Goal: Information Seeking & Learning: Learn about a topic

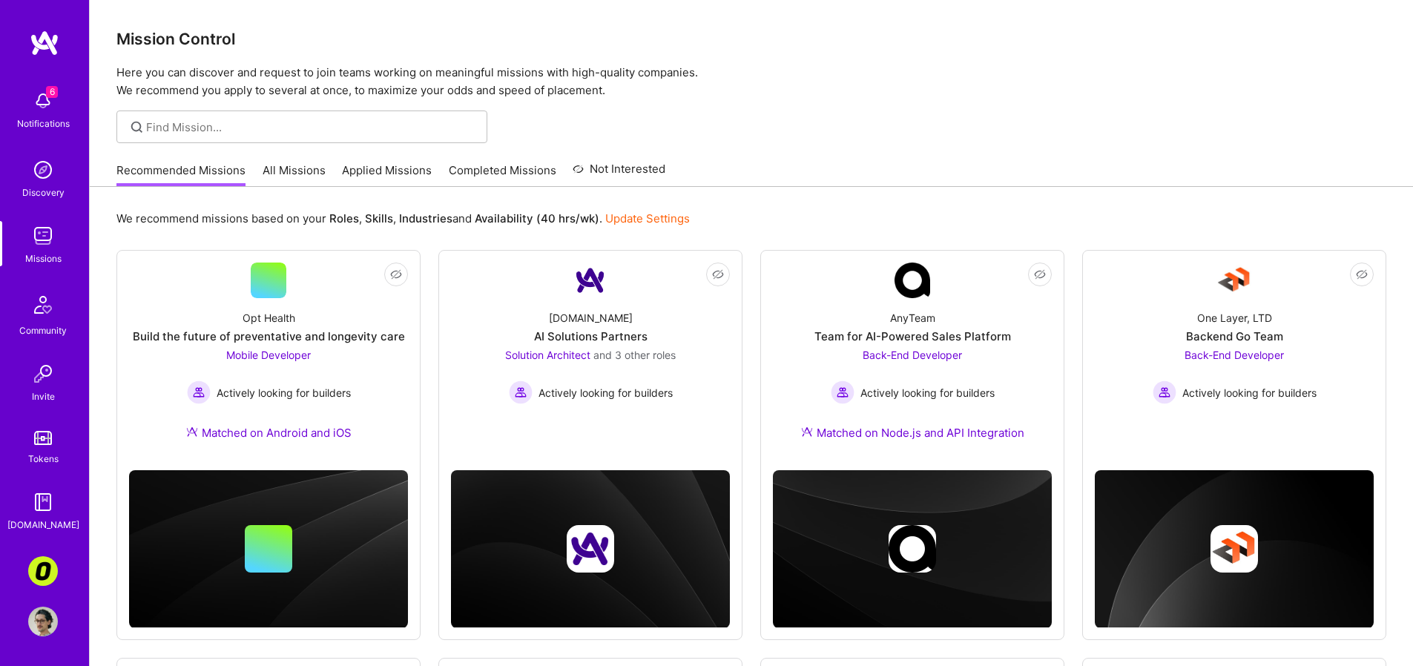
click at [320, 167] on link "All Missions" at bounding box center [294, 174] width 63 height 24
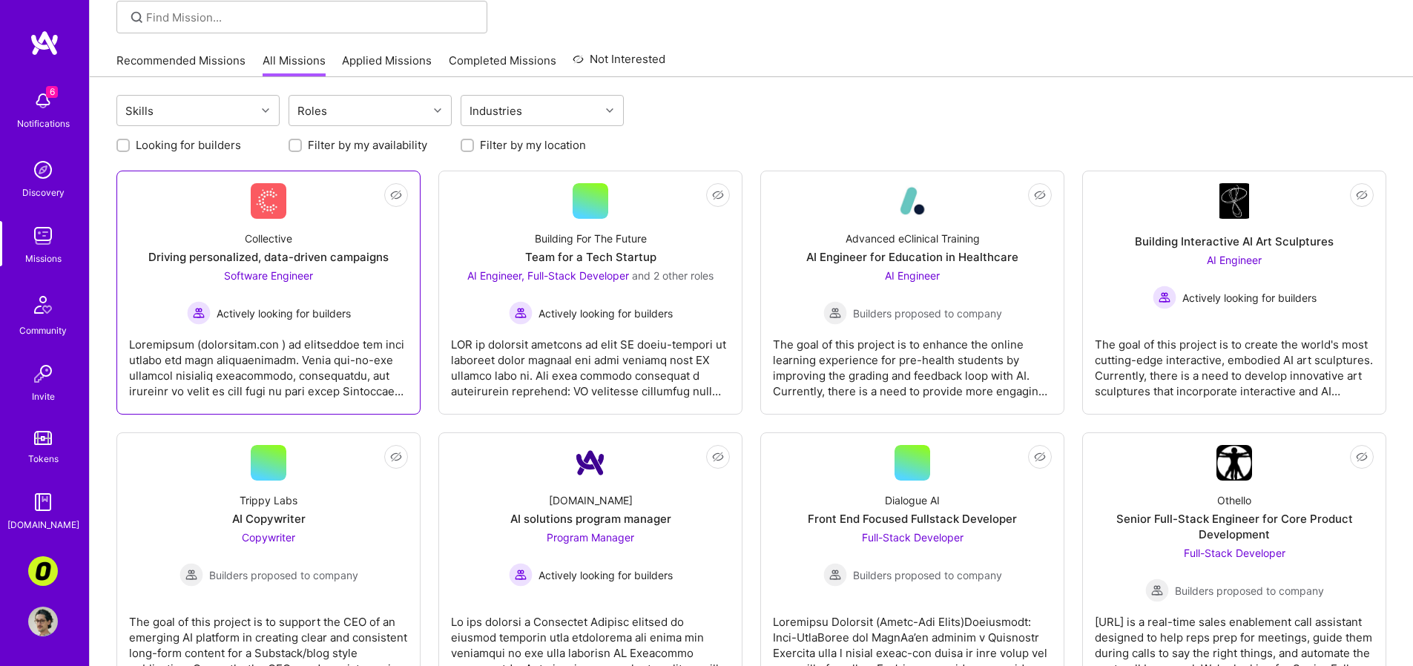
scroll to position [109, 0]
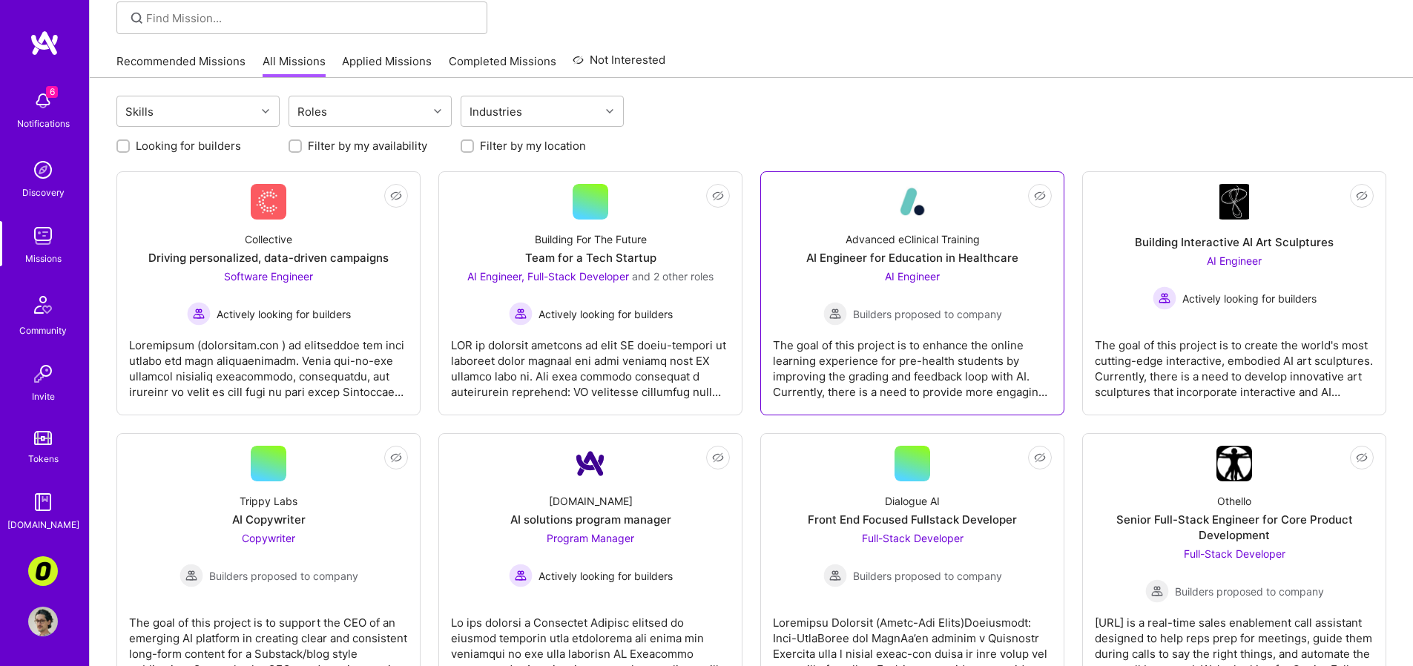
click at [829, 367] on div "The goal of this project is to enhance the online learning experience for pre-h…" at bounding box center [912, 363] width 279 height 74
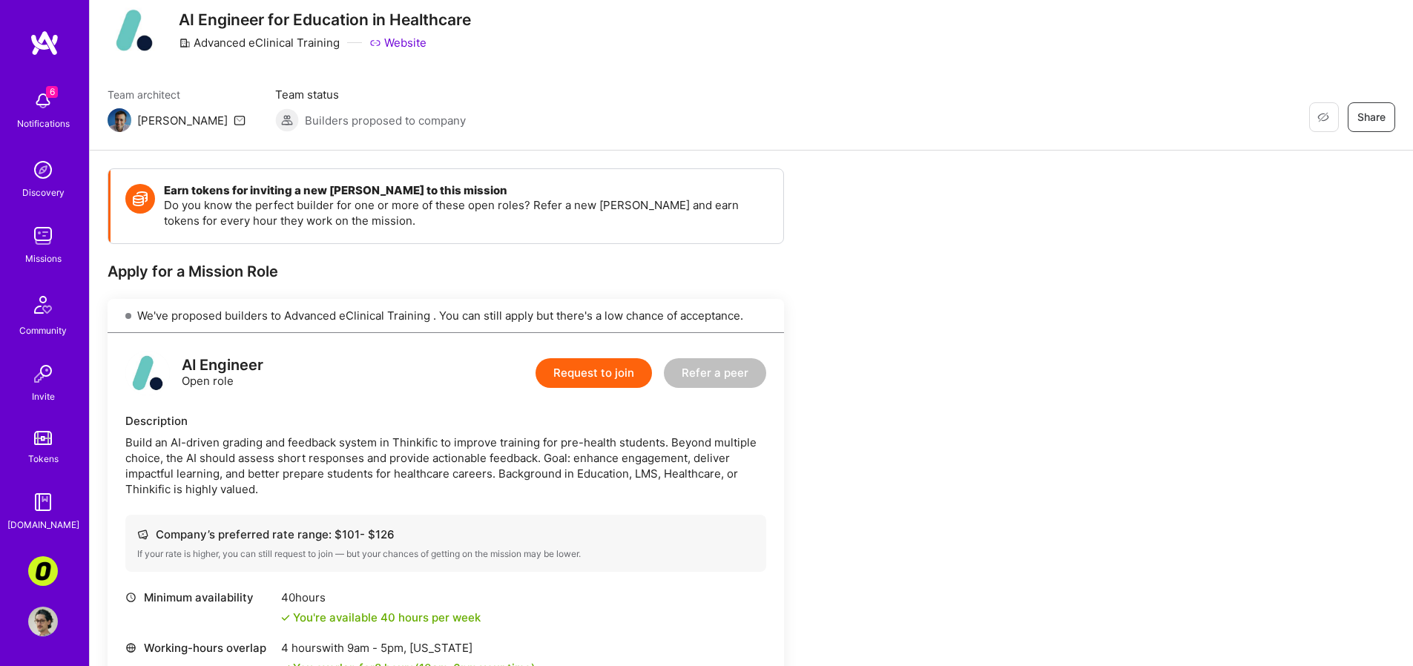
scroll to position [52, 0]
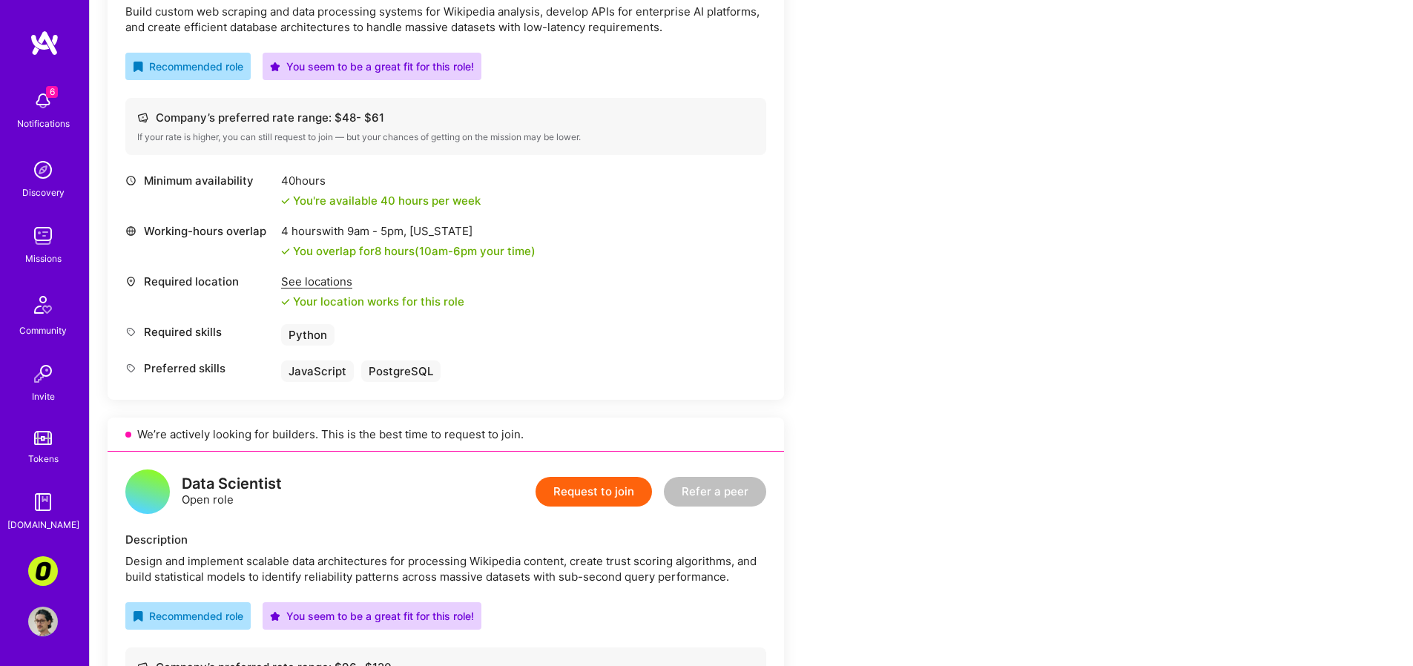
scroll to position [319, 0]
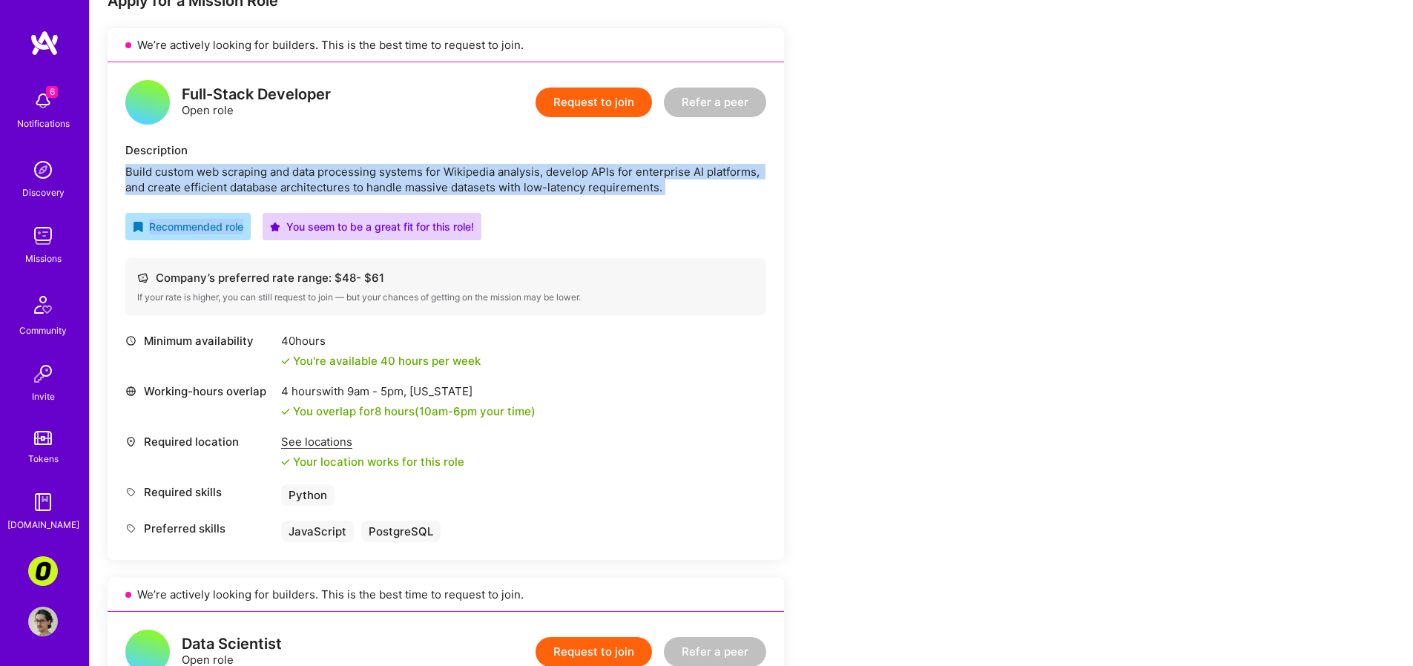
drag, startPoint x: 713, startPoint y: 172, endPoint x: 720, endPoint y: 206, distance: 34.0
click at [720, 205] on div "Full-Stack Developer Open role Request to join Refer a peer Description Build c…" at bounding box center [446, 311] width 677 height 498
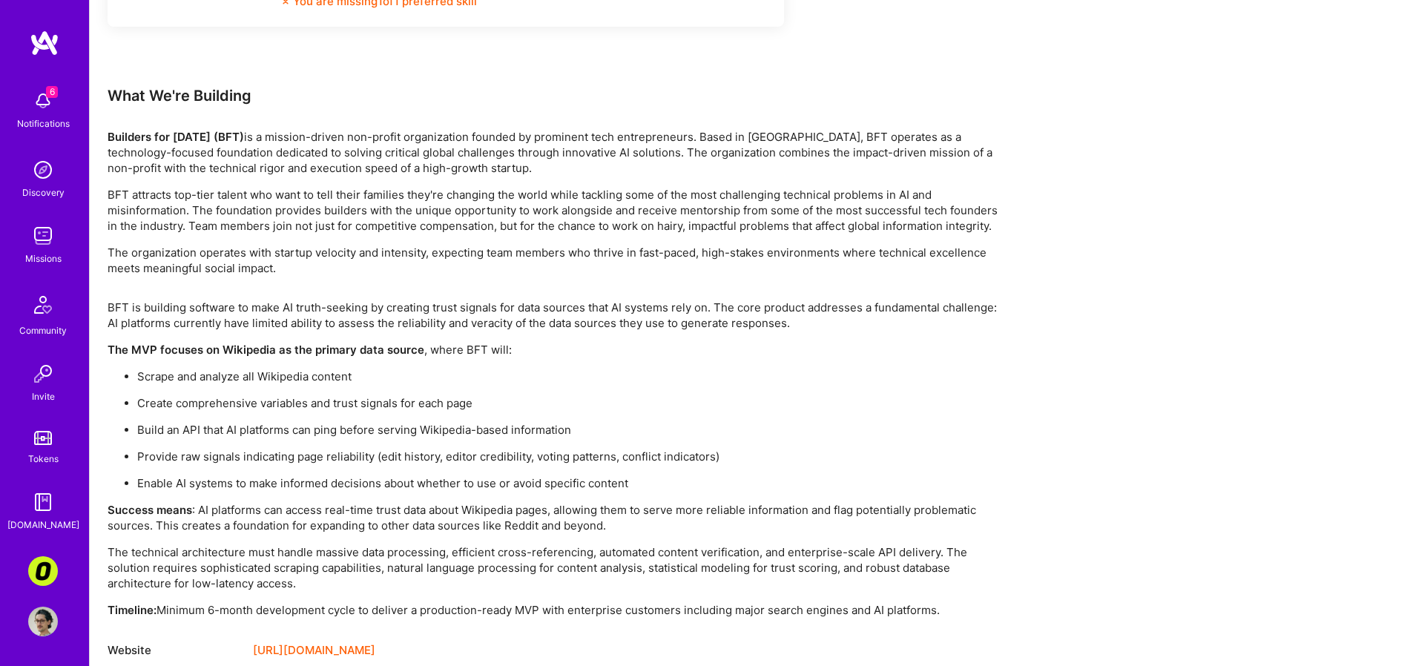
scroll to position [2469, 0]
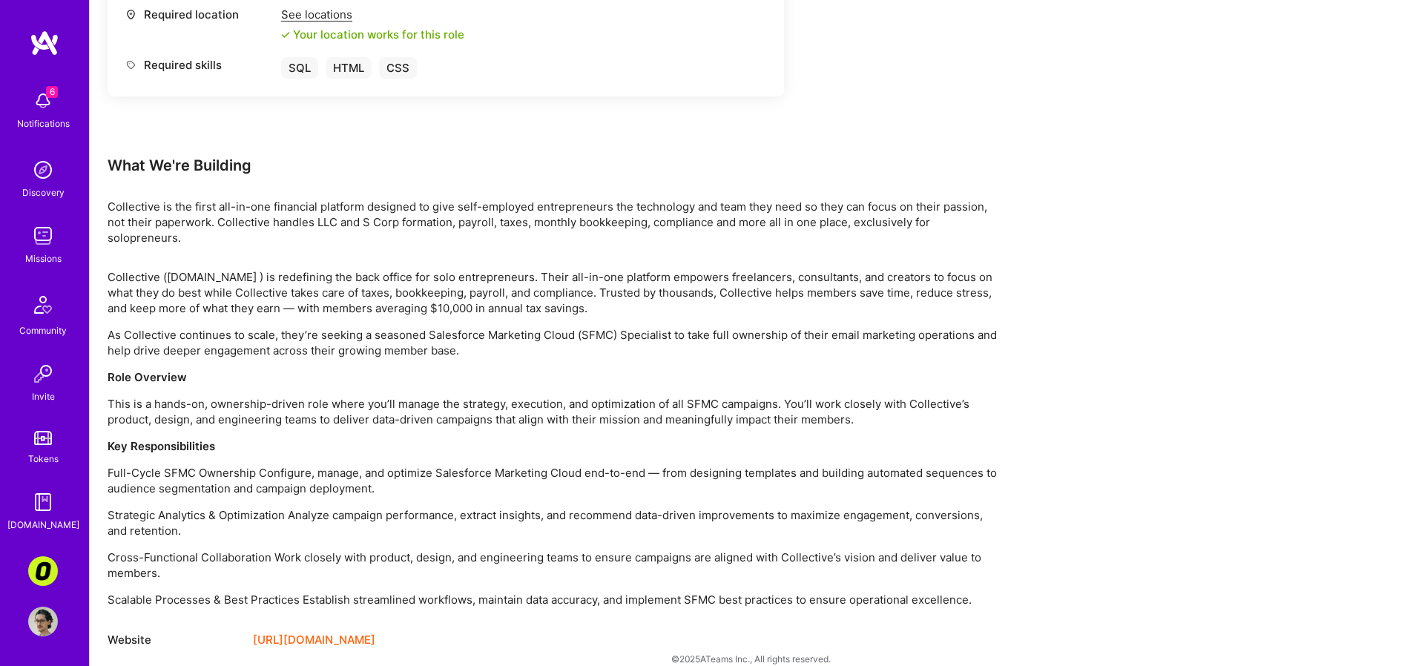
scroll to position [786, 0]
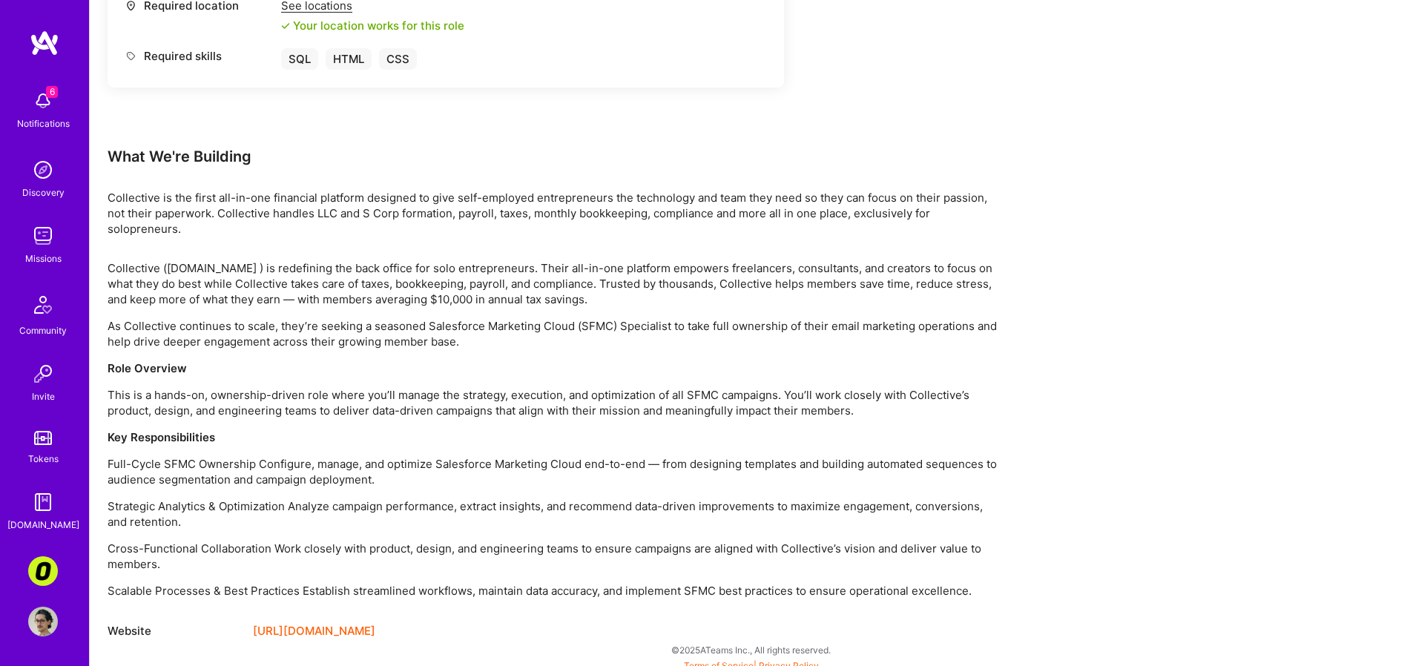
click at [566, 226] on p "Collective is the first all-in-one financial platform designed to give self-emp…" at bounding box center [553, 213] width 890 height 47
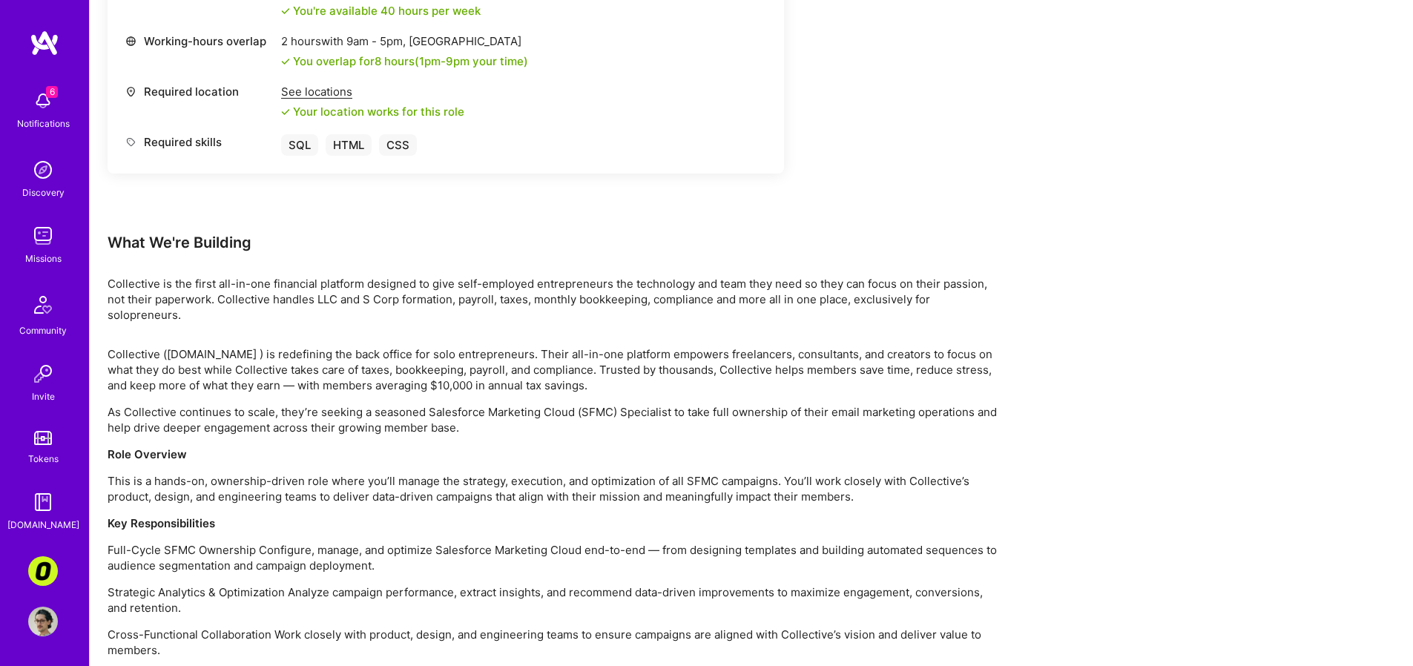
scroll to position [612, 0]
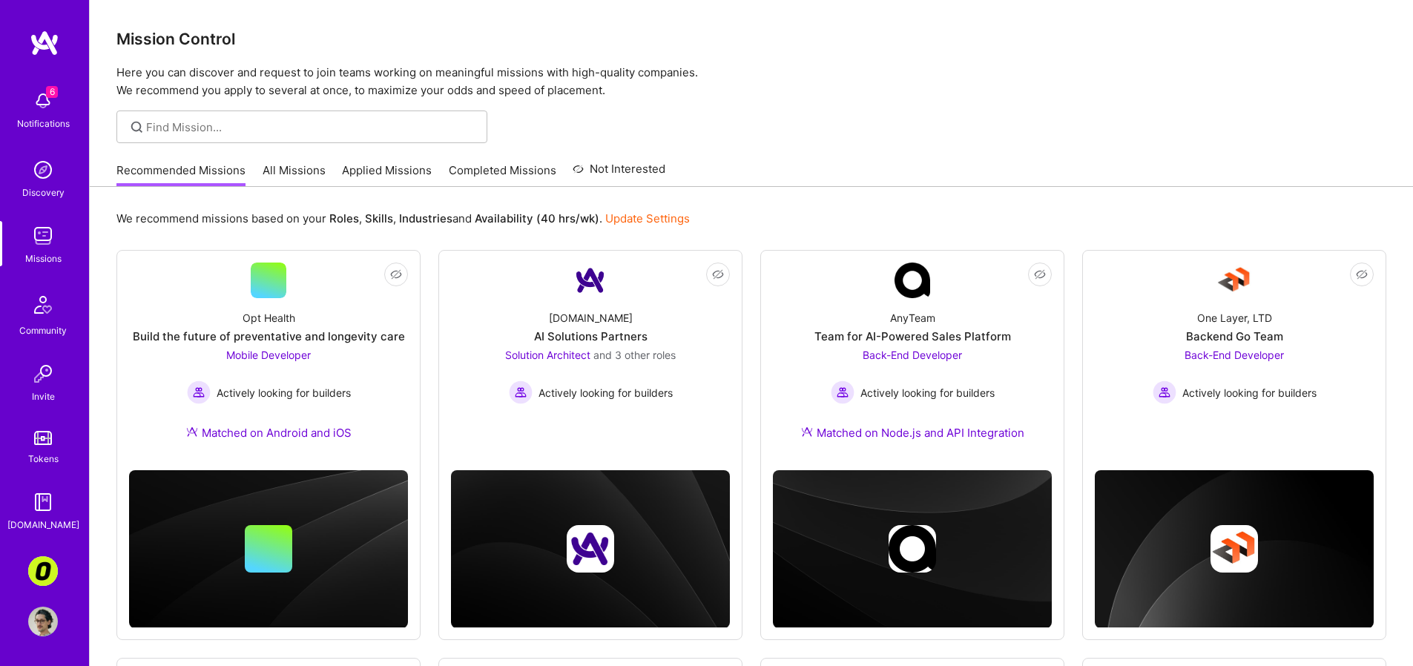
click at [286, 177] on link "All Missions" at bounding box center [294, 174] width 63 height 24
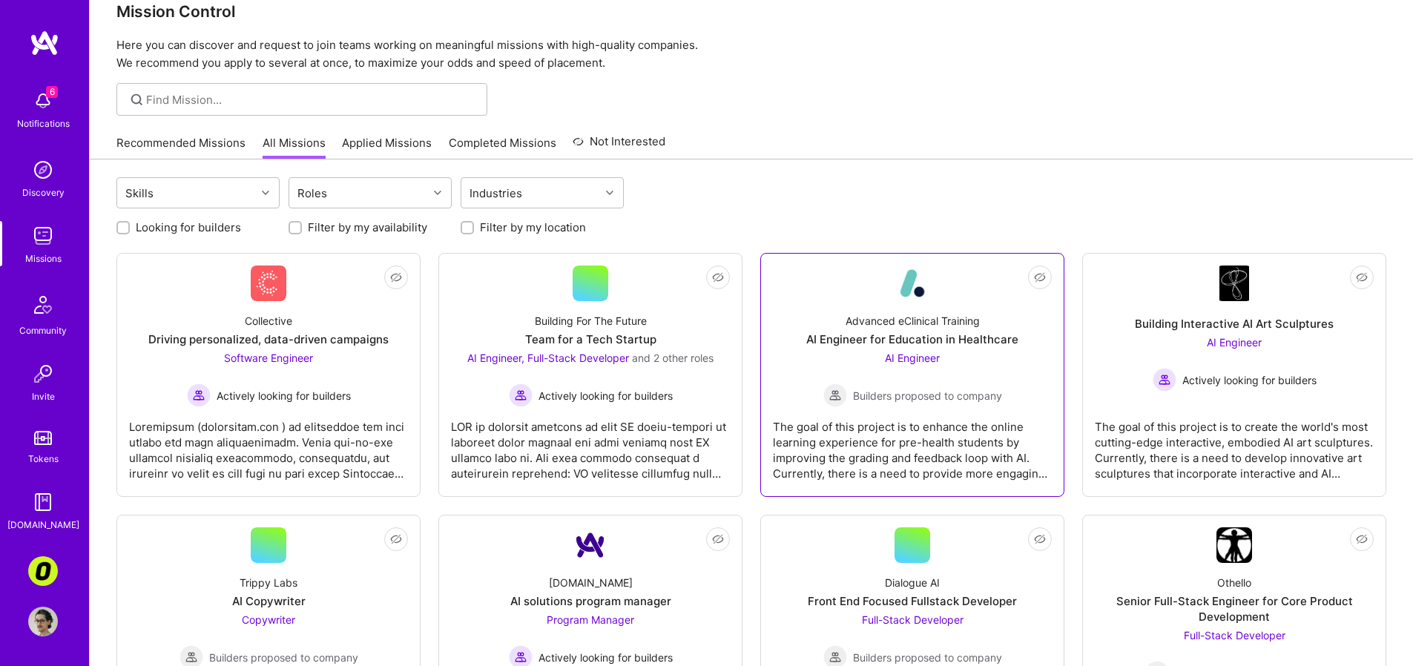
scroll to position [28, 0]
drag, startPoint x: 953, startPoint y: 490, endPoint x: 954, endPoint y: 482, distance: 8.9
click at [985, 473] on div "The goal of this project is to enhance the online learning experience for pre-h…" at bounding box center [912, 444] width 279 height 74
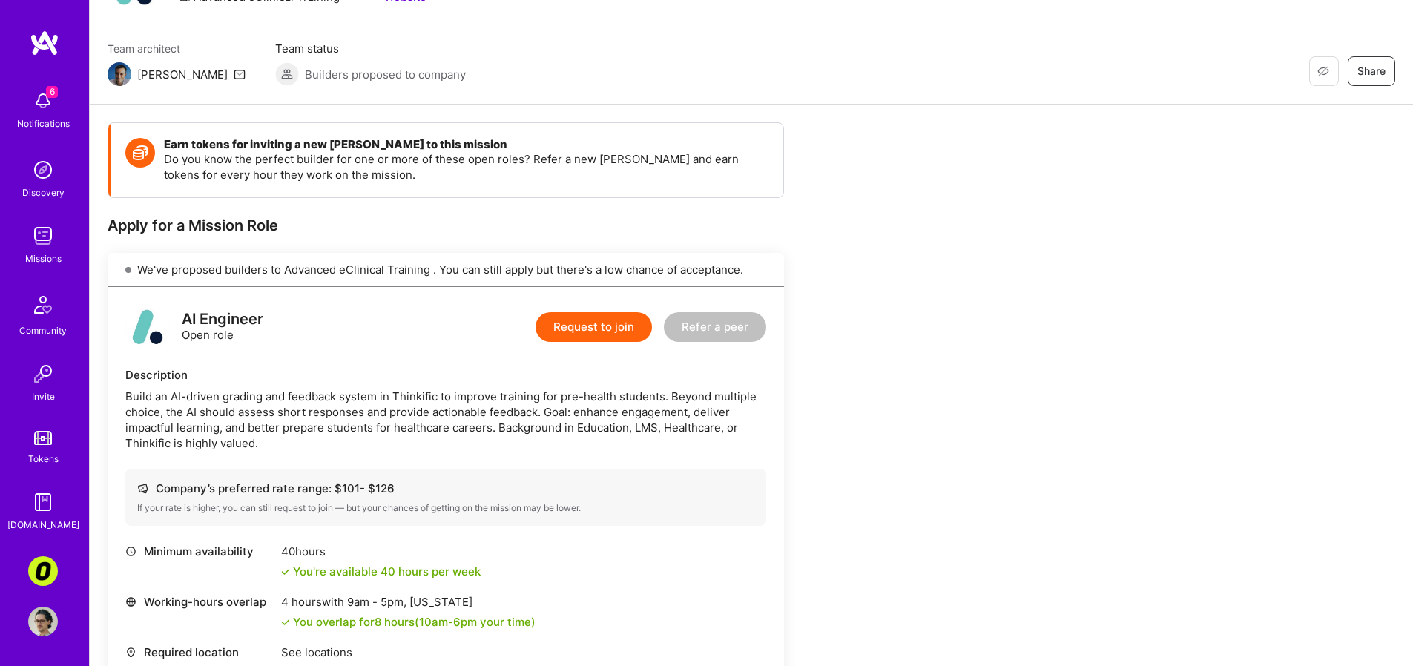
scroll to position [153, 0]
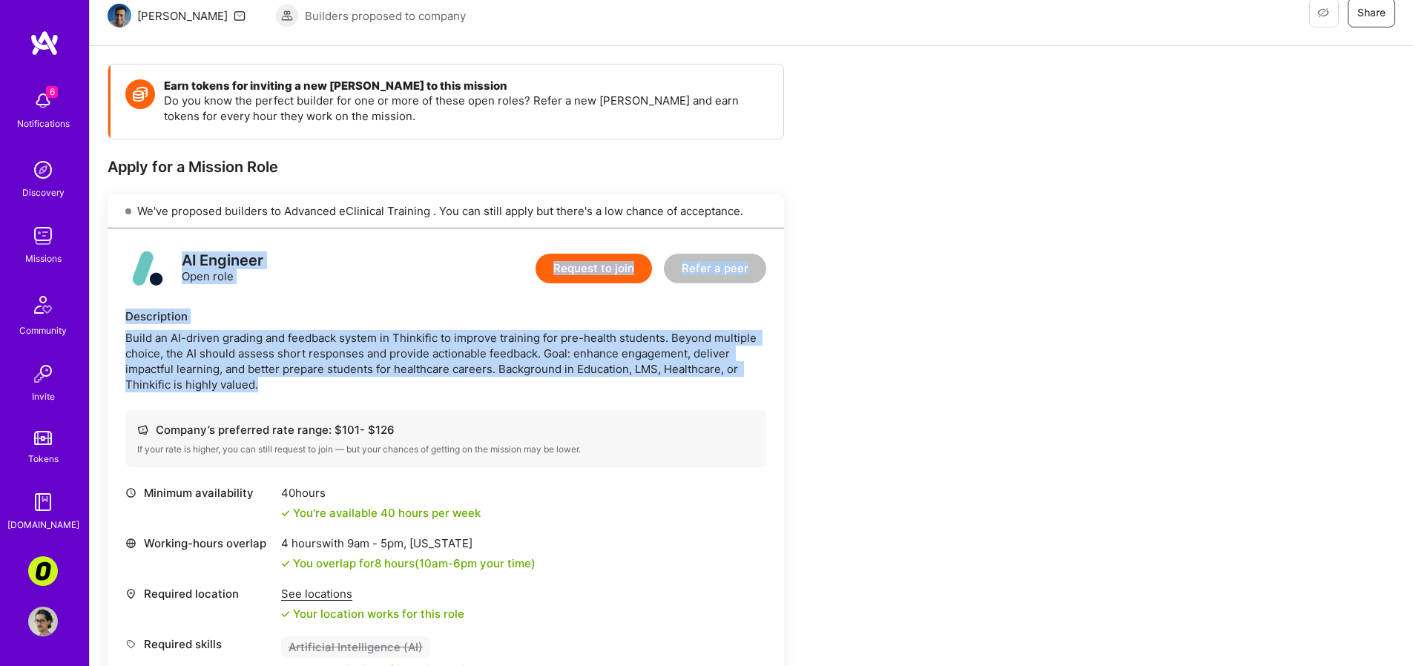
drag, startPoint x: 254, startPoint y: 338, endPoint x: 294, endPoint y: 387, distance: 62.7
click at [294, 387] on div "AI Engineer Open role Request to join Refer a peer Description Build an AI-driv…" at bounding box center [446, 462] width 677 height 467
copy div "AI Engineer Open role Request to join Refer a peer Description Build an AI-driv…"
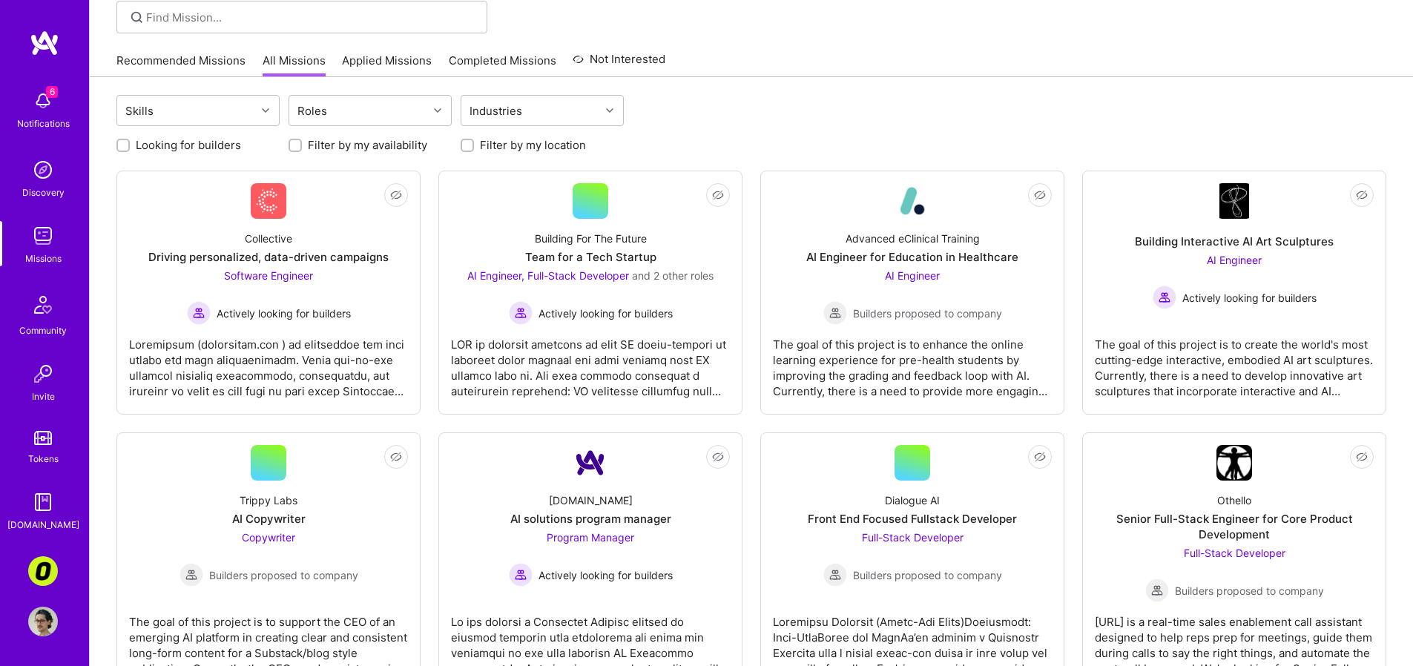
scroll to position [134, 0]
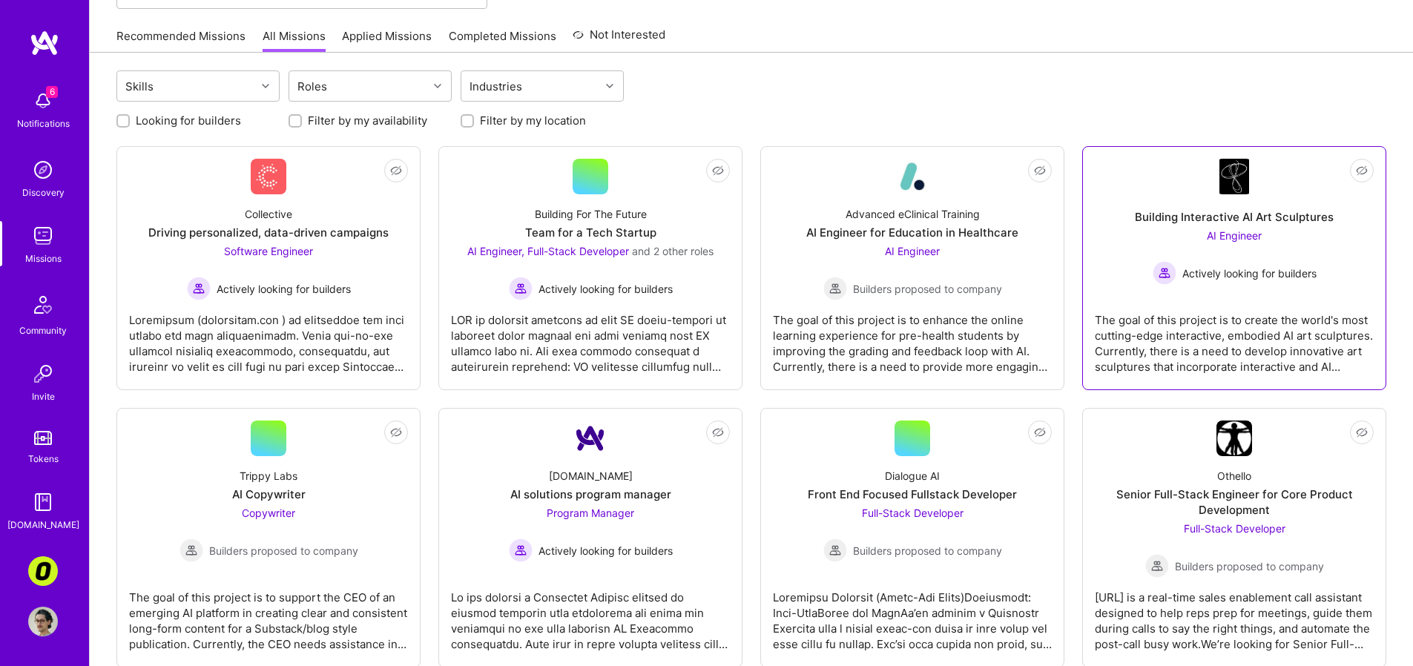
click at [1182, 318] on div "The goal of this project is to create the world's most cutting-edge interactive…" at bounding box center [1234, 337] width 279 height 74
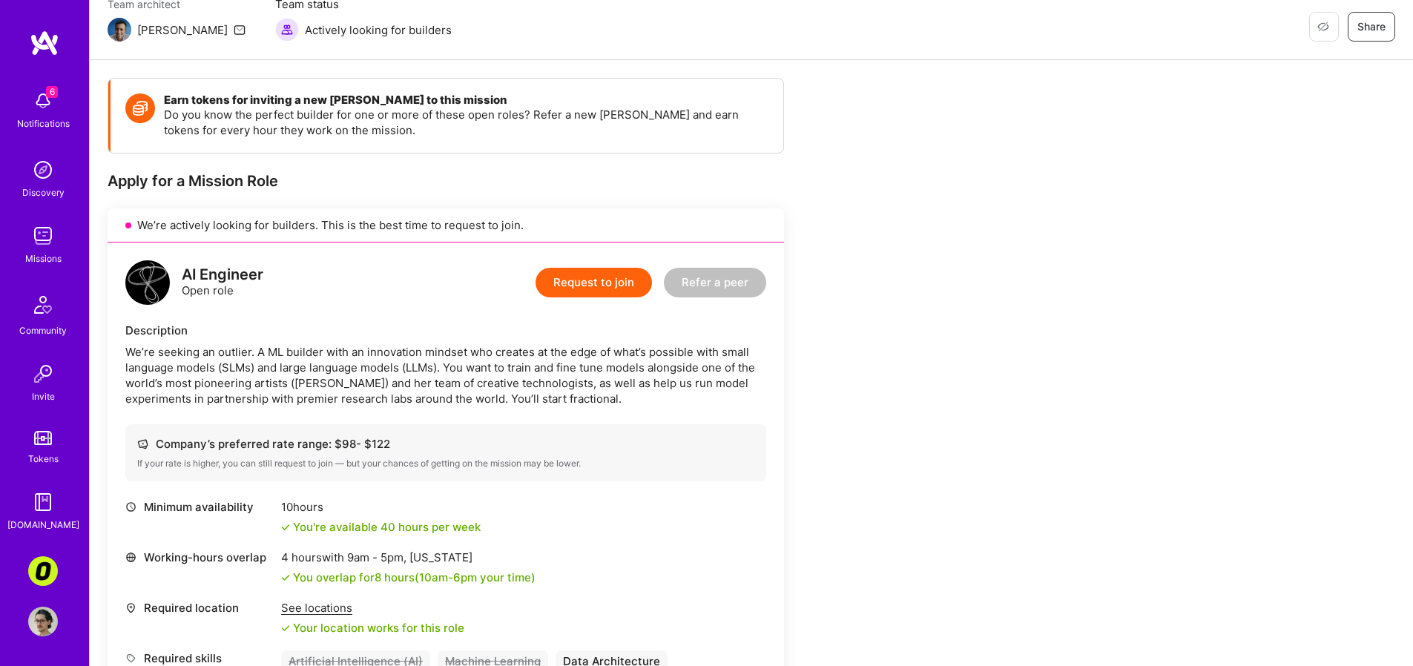
scroll to position [161, 0]
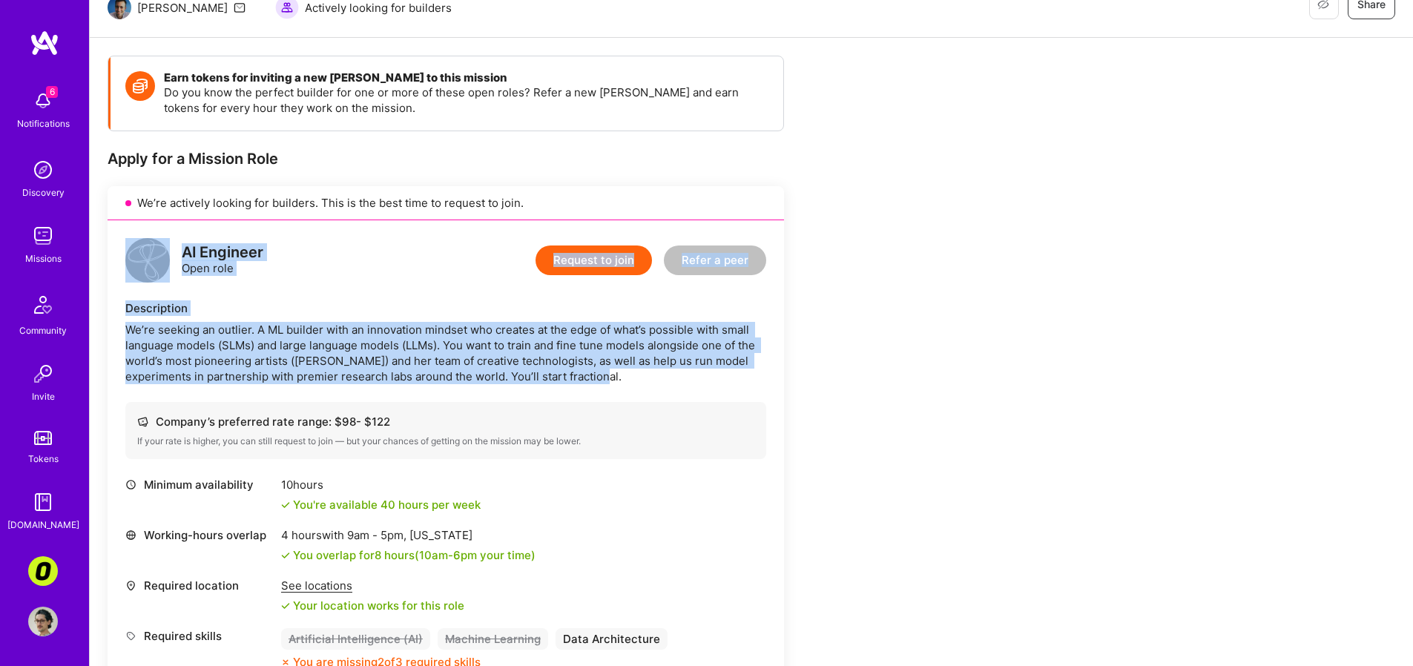
drag, startPoint x: 512, startPoint y: 366, endPoint x: 166, endPoint y: 257, distance: 362.3
click at [166, 257] on div "AI Engineer Open role Request to join Refer a peer Description We’re seeking an…" at bounding box center [446, 482] width 677 height 524
copy div "AI Engineer Open role Request to join Refer a peer Description We’re seeking an…"
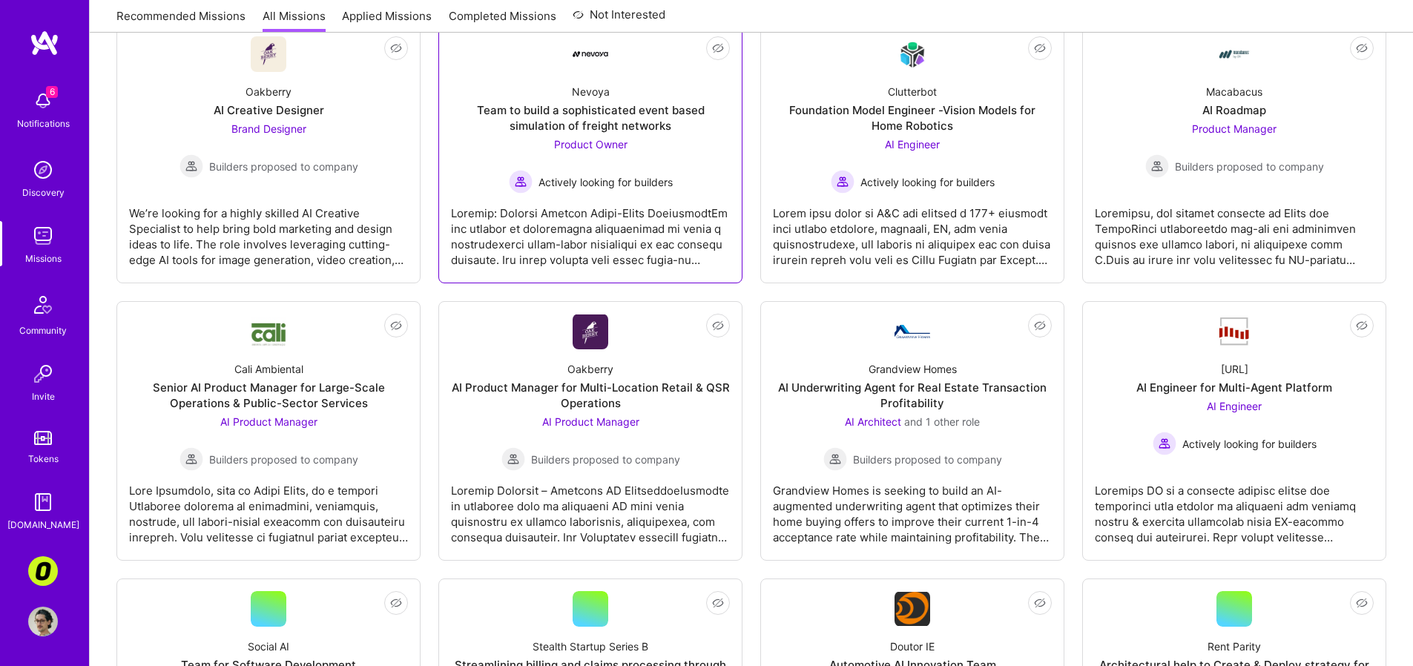
scroll to position [800, 0]
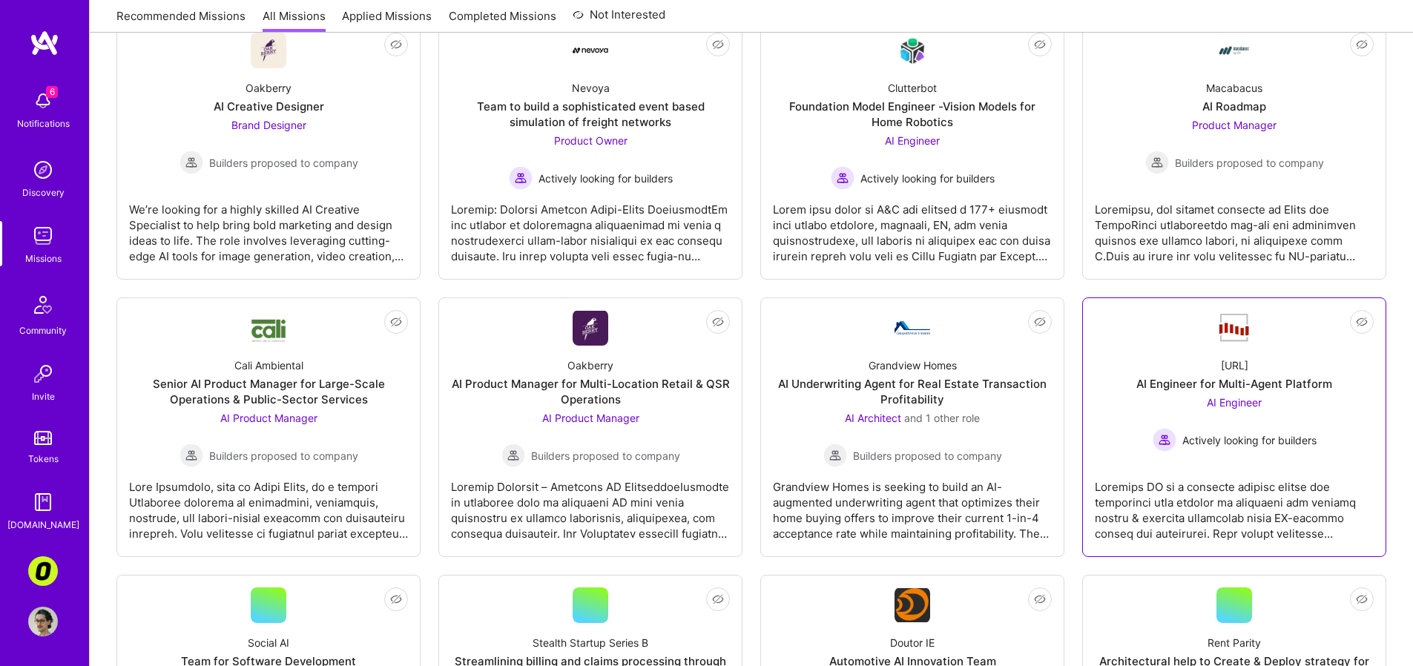
click at [1226, 457] on link "Not Interested [URL] AI Engineer for Multi-Agent Platform AI Engineer Actively …" at bounding box center [1234, 427] width 279 height 234
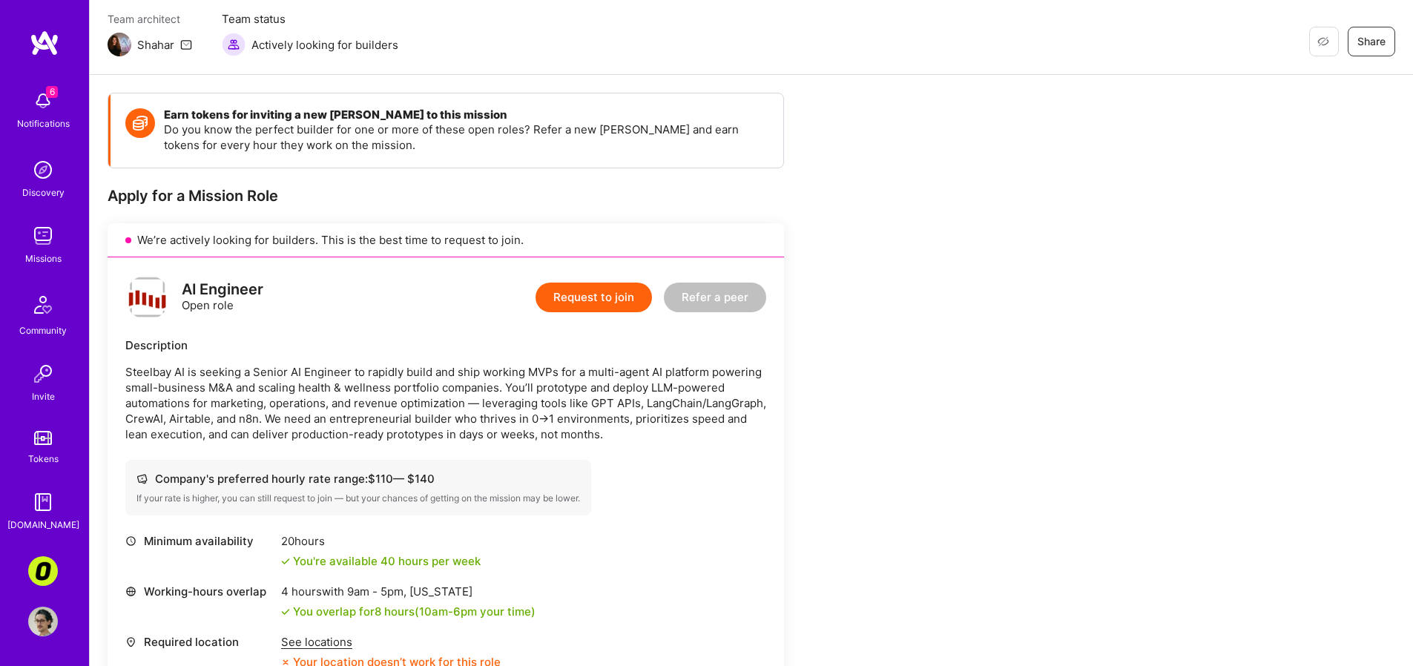
scroll to position [129, 0]
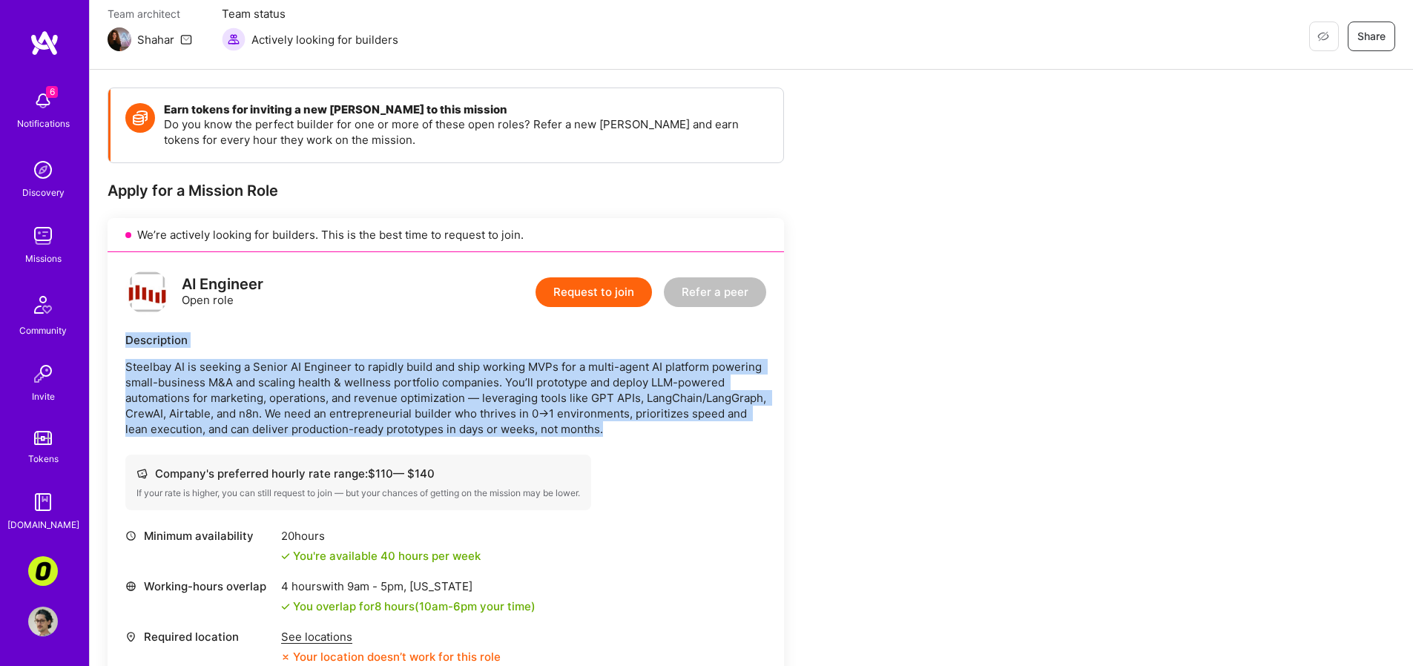
drag, startPoint x: 116, startPoint y: 330, endPoint x: 683, endPoint y: 423, distance: 573.6
click at [683, 423] on div "AI Engineer Open role Request to join Refer a peer Description Steelbay AI is s…" at bounding box center [446, 485] width 677 height 467
copy div "Description Steelbay AI is seeking a Senior AI Engineer to rapidly build and sh…"
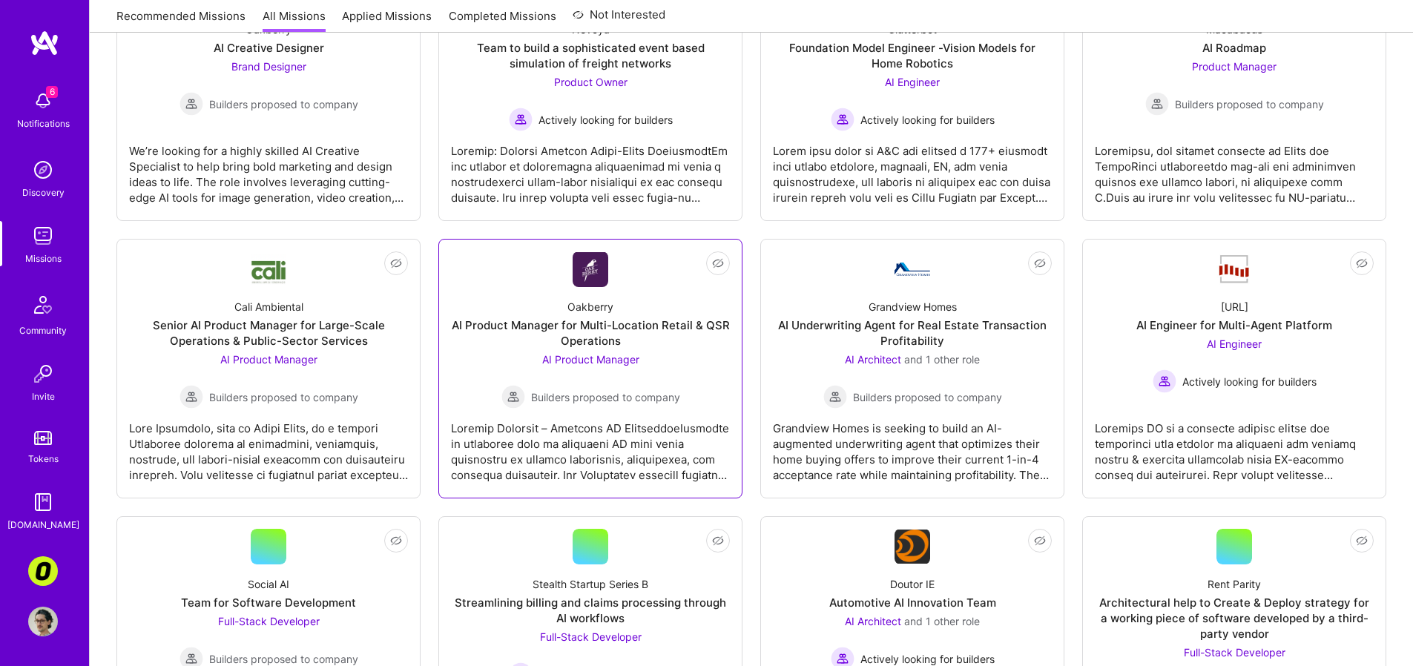
scroll to position [890, 0]
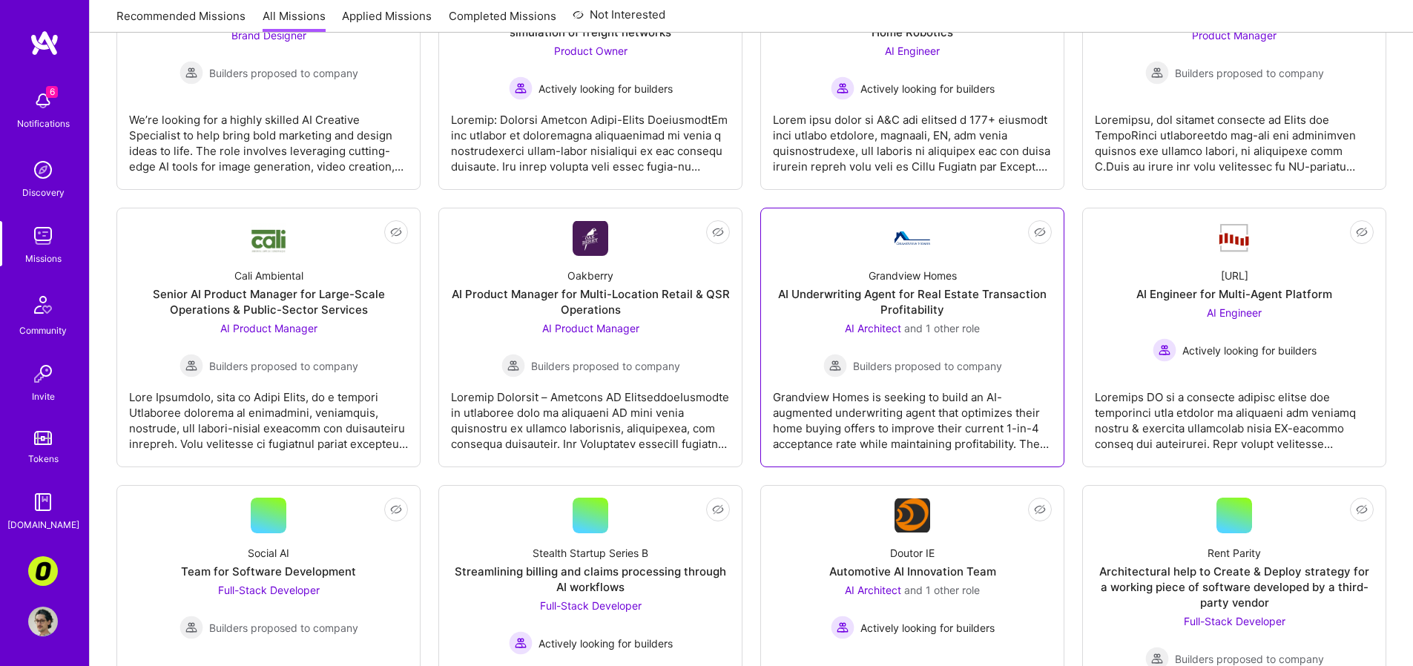
click at [900, 441] on div "Grandview Homes is seeking to build an AI-augmented underwriting agent that opt…" at bounding box center [912, 415] width 279 height 74
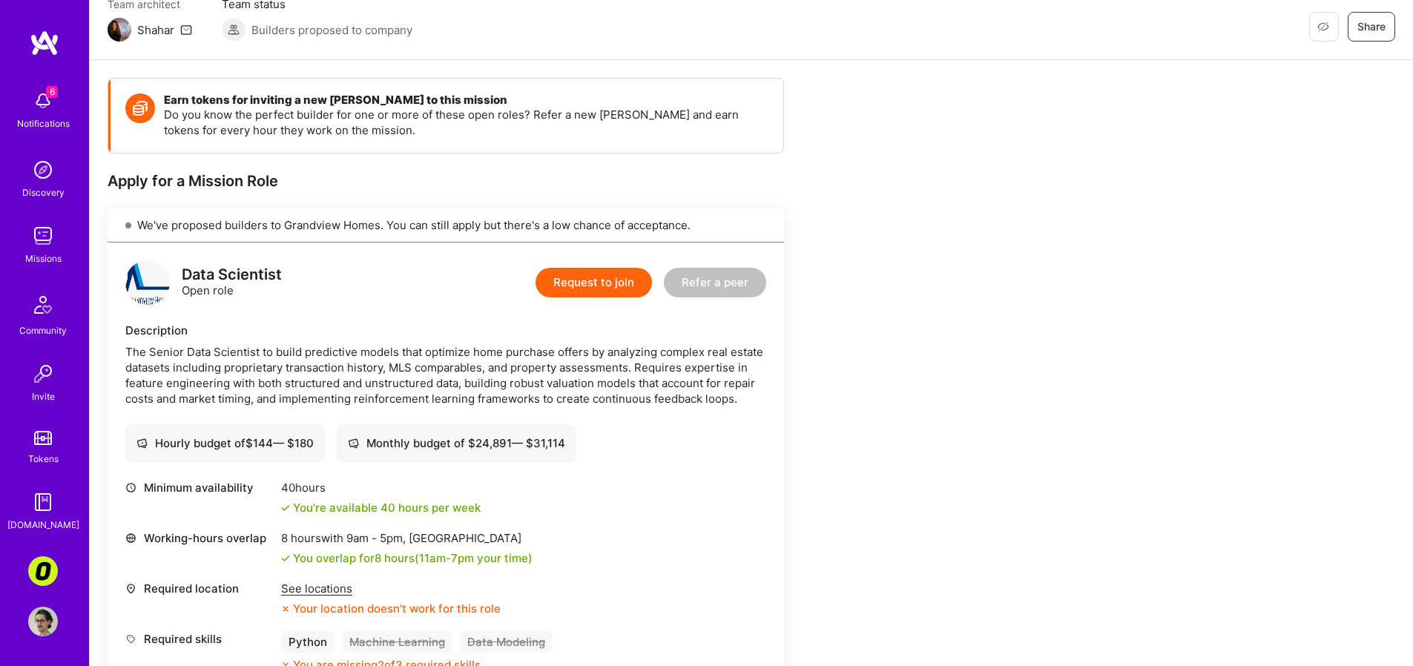
scroll to position [584, 0]
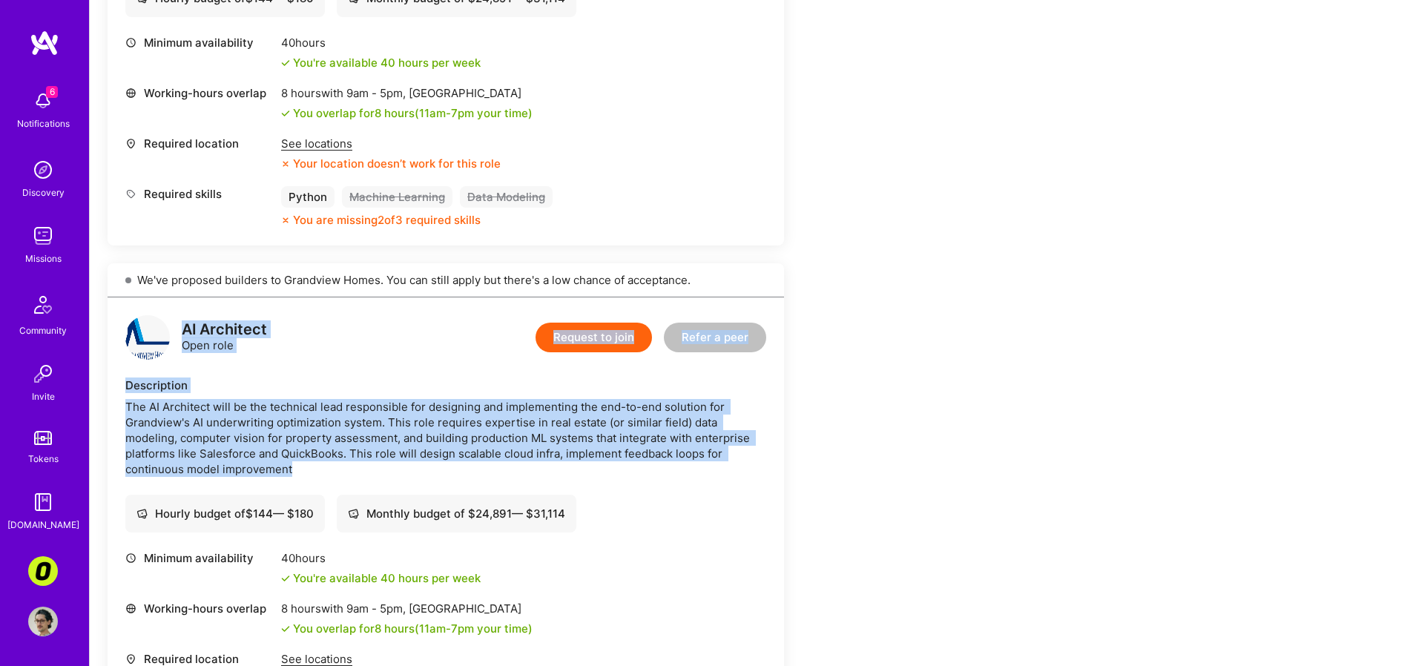
drag, startPoint x: 235, startPoint y: 312, endPoint x: 346, endPoint y: 470, distance: 193.3
click at [346, 470] on div "AI Architect Open role Request to join Refer a peer Description The AI Architec…" at bounding box center [446, 558] width 677 height 520
copy div "AI Architect Open role Request to join Refer a peer Description The AI Architec…"
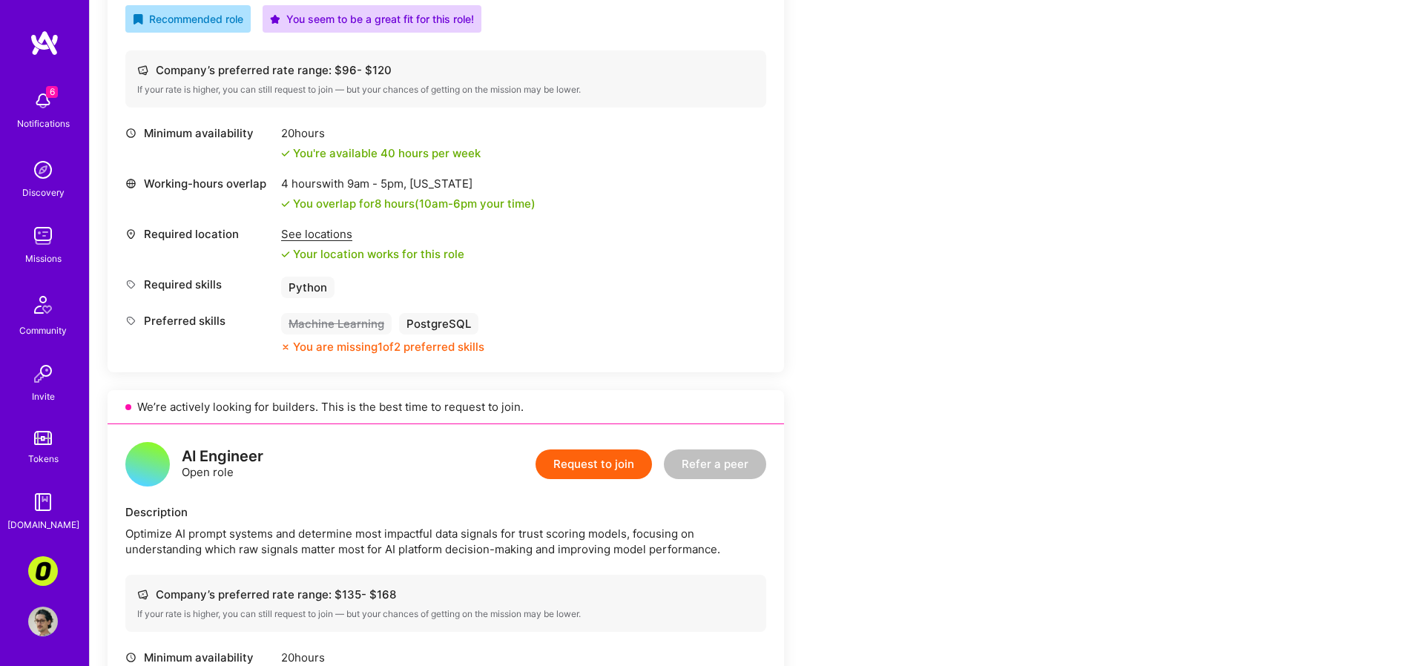
scroll to position [1376, 0]
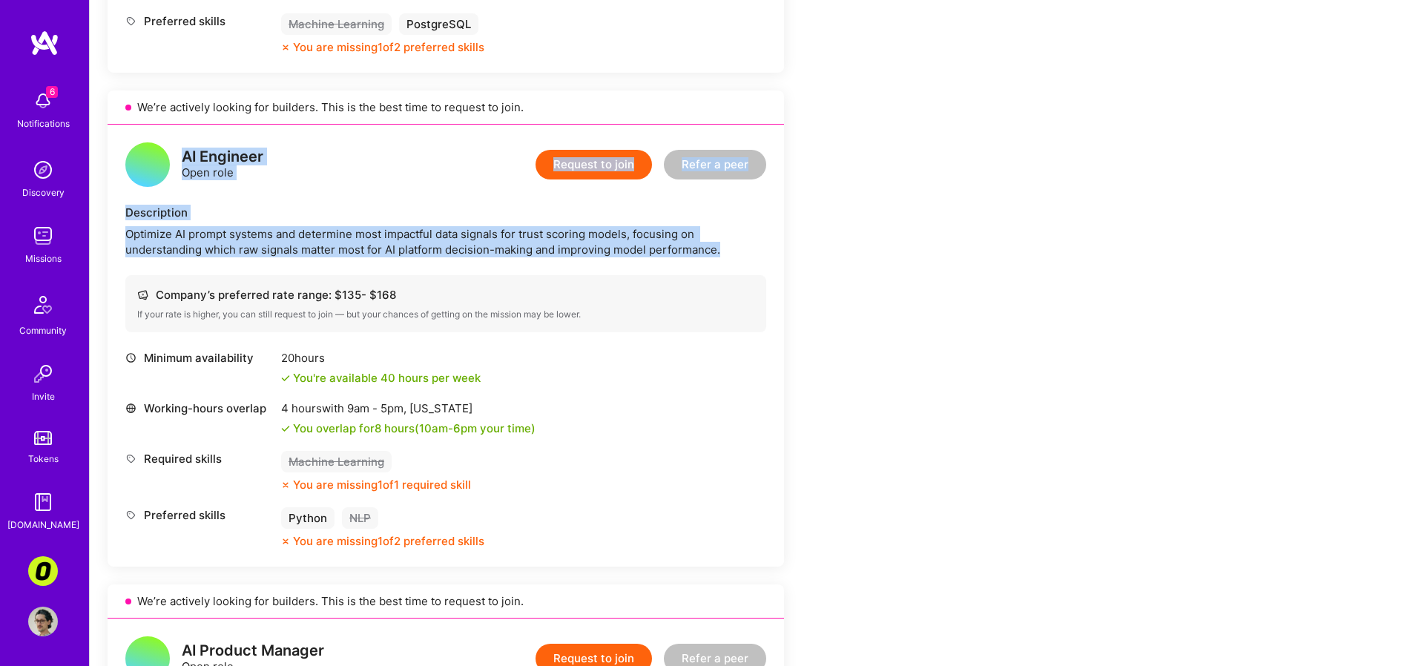
drag, startPoint x: 174, startPoint y: 151, endPoint x: 709, endPoint y: 282, distance: 550.6
click at [709, 282] on div "AI Engineer Open role Request to join Refer a peer Description Optimize AI prom…" at bounding box center [446, 346] width 677 height 442
copy div "AI Engineer Open role Request to join Refer a peer Description Optimize AI prom…"
click at [930, 188] on div "Earn tokens for inviting a new [PERSON_NAME] to this mission Do you know the pe…" at bounding box center [553, 292] width 890 height 2904
